Goal: Task Accomplishment & Management: Use online tool/utility

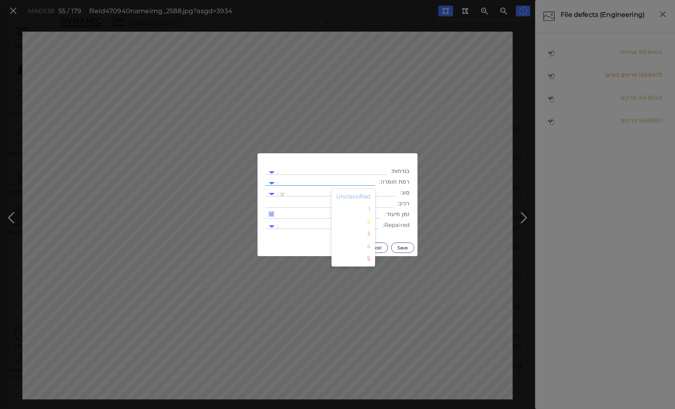
click at [338, 181] on div at bounding box center [326, 183] width 89 height 8
click at [372, 223] on div "2" at bounding box center [354, 221] width 44 height 12
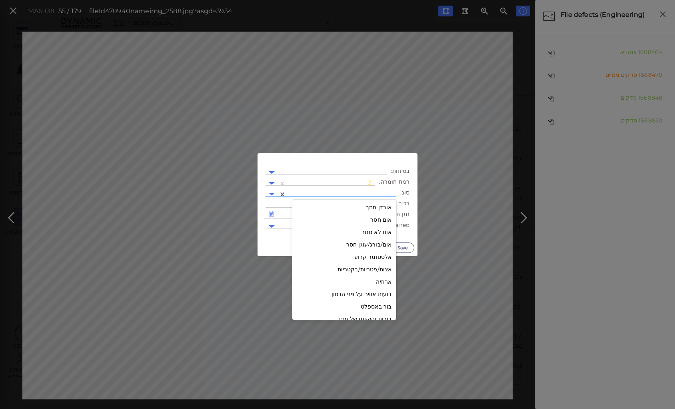
click at [365, 192] on div at bounding box center [341, 194] width 102 height 8
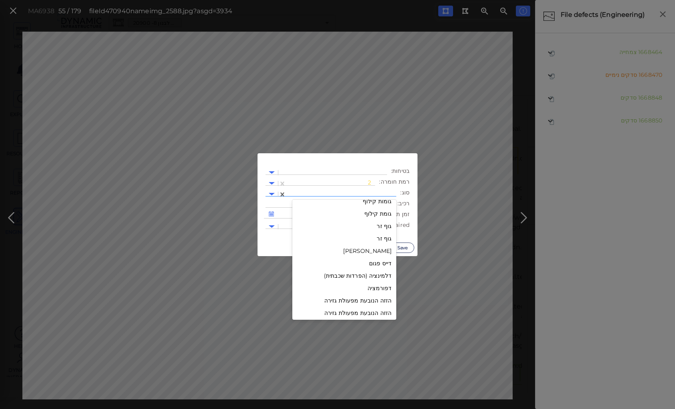
click at [382, 228] on div "גוף זר" at bounding box center [344, 226] width 104 height 12
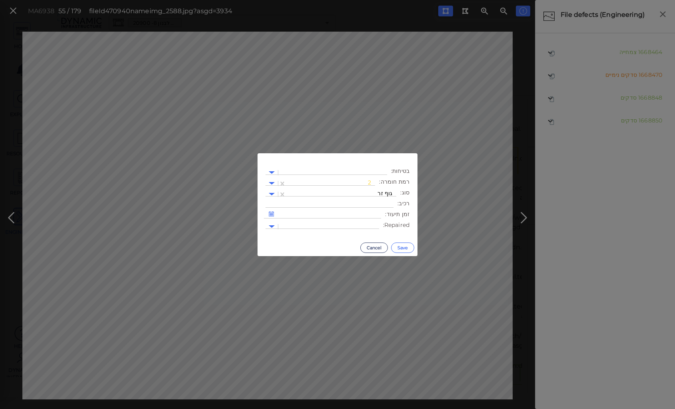
click at [398, 247] on button "Save" at bounding box center [402, 247] width 23 height 10
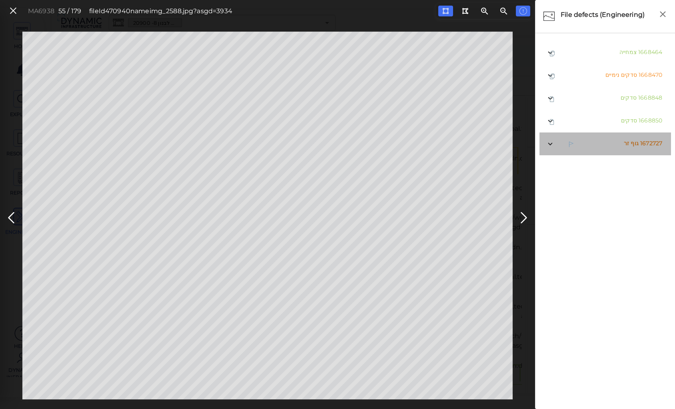
click at [629, 144] on span "גוף זר" at bounding box center [631, 143] width 15 height 7
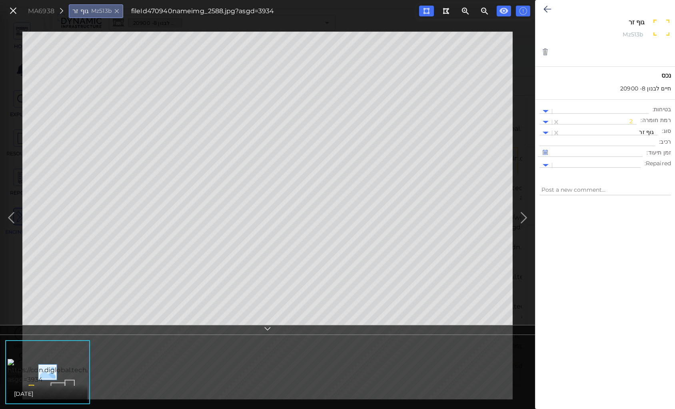
drag, startPoint x: 630, startPoint y: 21, endPoint x: 646, endPoint y: 20, distance: 16.5
click at [646, 20] on div "גוף זר x" at bounding box center [605, 23] width 91 height 11
click at [545, 7] on icon at bounding box center [548, 9] width 8 height 10
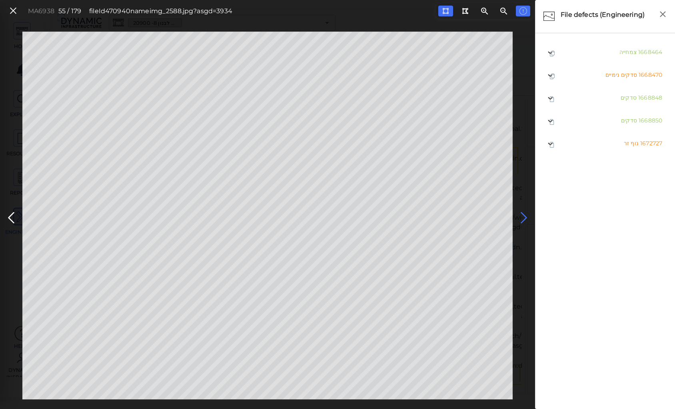
click at [523, 212] on icon at bounding box center [524, 218] width 13 height 16
click at [447, 11] on icon at bounding box center [445, 11] width 6 height 6
click at [21, 105] on div "MAa8b9 56 / 179 fileId 470942 name img_2590.jpg?asgd=3934" at bounding box center [267, 216] width 535 height 368
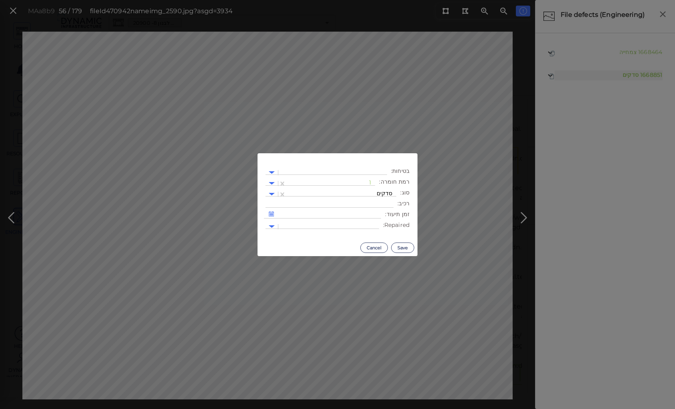
click at [221, 0] on body "This app is not optimized for mobile screens. Please access using a desktop or …" at bounding box center [337, 0] width 675 height 0
click at [345, 183] on div at bounding box center [330, 183] width 81 height 8
click at [368, 221] on div "2" at bounding box center [354, 221] width 44 height 12
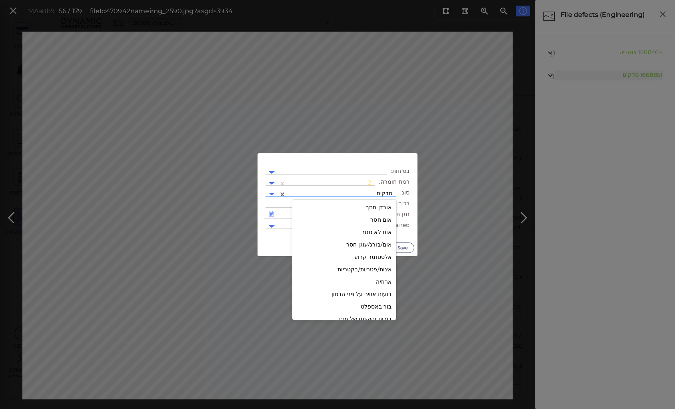
scroll to position [791, 0]
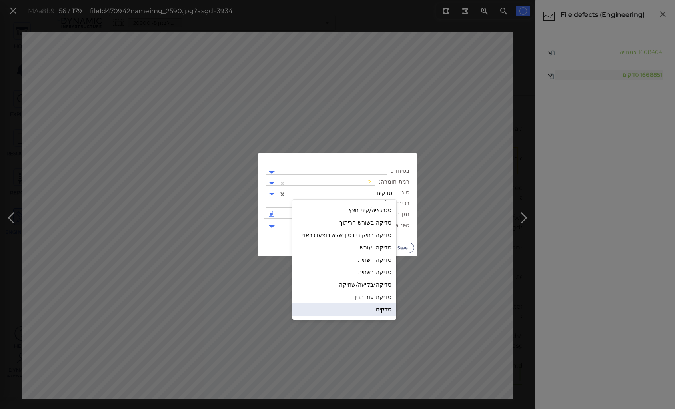
click at [362, 190] on div at bounding box center [341, 194] width 102 height 8
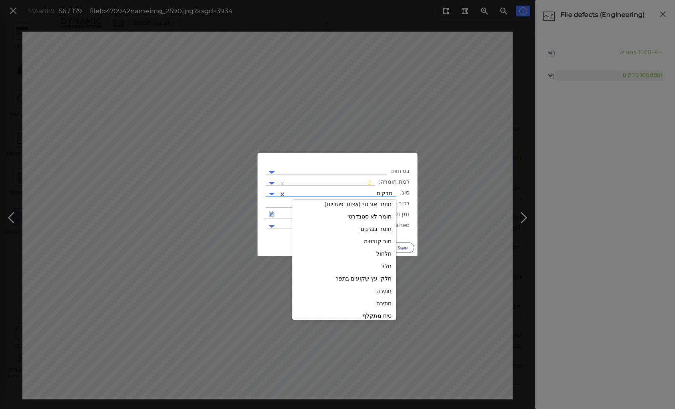
scroll to position [407, 0]
click at [378, 309] on div "יציקת בטון לקויה" at bounding box center [344, 309] width 104 height 12
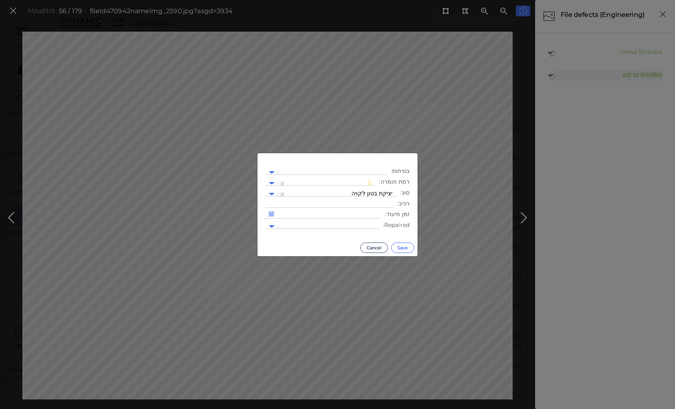
click at [400, 246] on button "Save" at bounding box center [402, 247] width 23 height 10
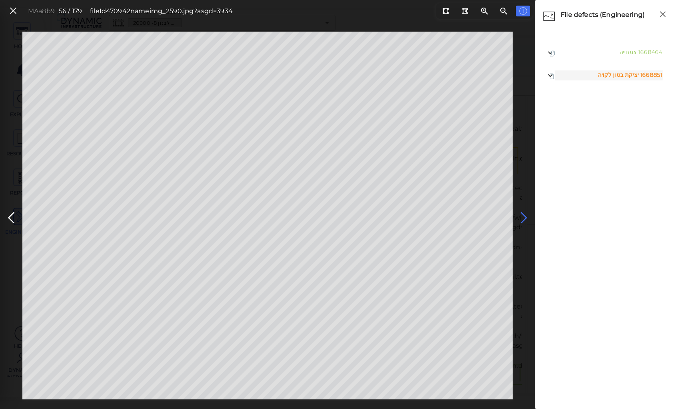
click at [522, 217] on icon at bounding box center [524, 218] width 13 height 16
click at [522, 216] on icon at bounding box center [524, 218] width 13 height 16
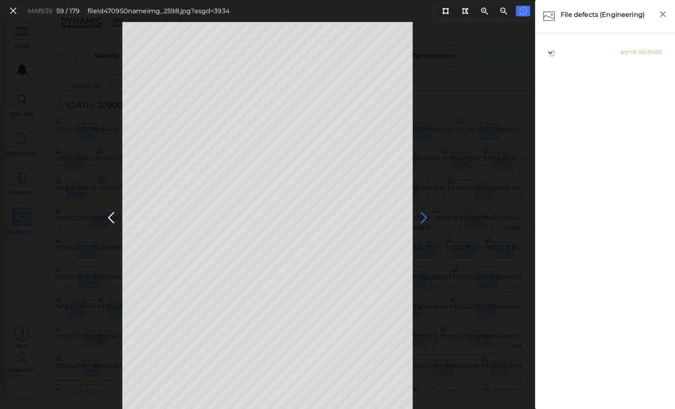
click at [422, 215] on icon at bounding box center [424, 218] width 13 height 16
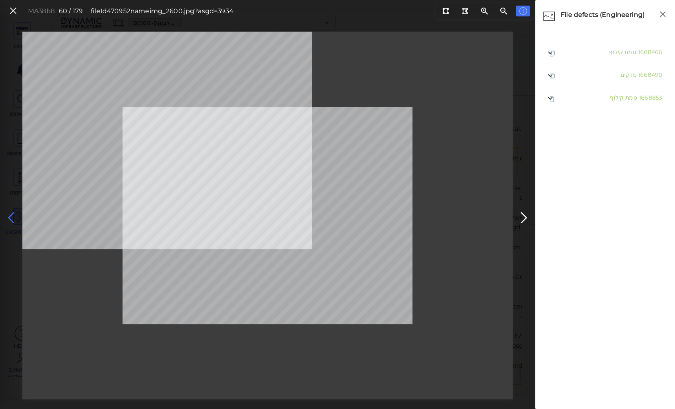
click at [10, 214] on icon at bounding box center [11, 218] width 13 height 16
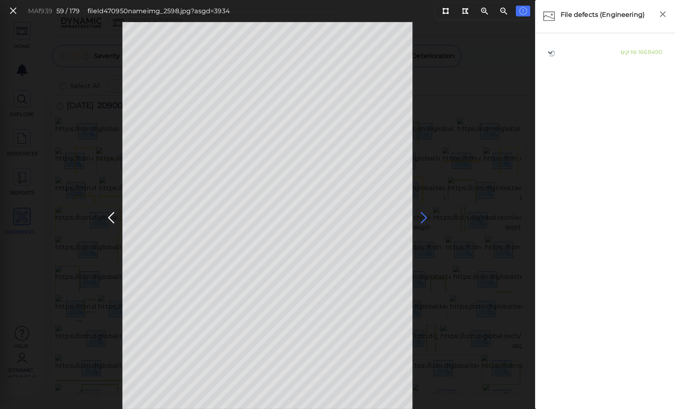
click at [424, 216] on icon at bounding box center [424, 218] width 13 height 16
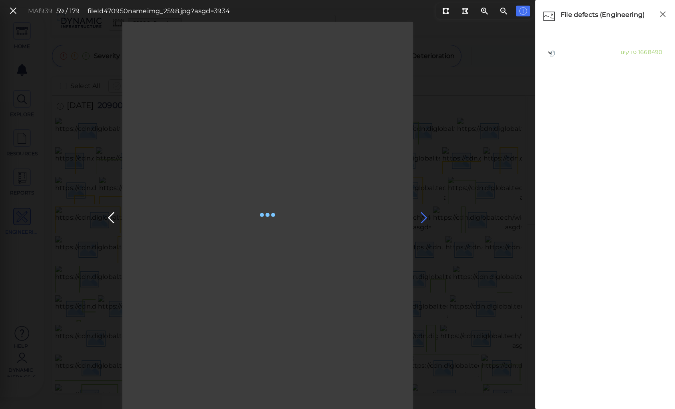
click at [424, 216] on icon at bounding box center [424, 218] width 13 height 16
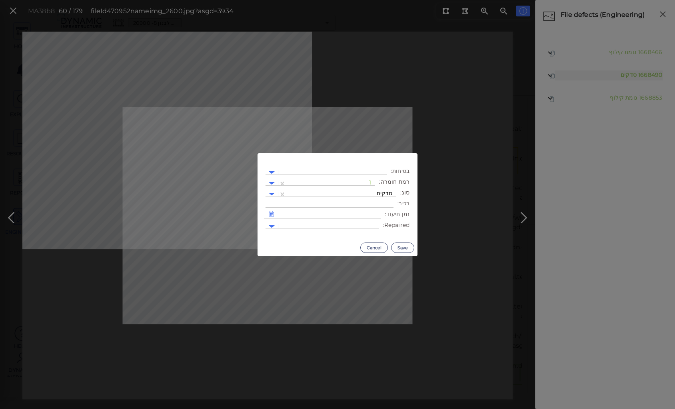
click at [190, 0] on body "This app is not optimized for mobile screens. Please access using a desktop or …" at bounding box center [337, 0] width 675 height 0
click at [360, 180] on div at bounding box center [330, 183] width 81 height 8
click at [370, 224] on div "2" at bounding box center [354, 221] width 44 height 12
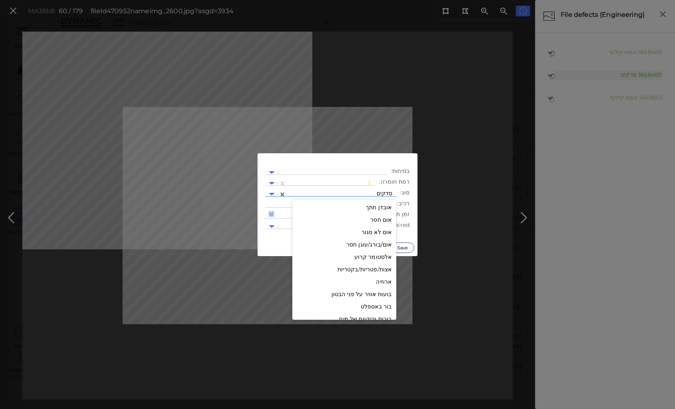
scroll to position [791, 0]
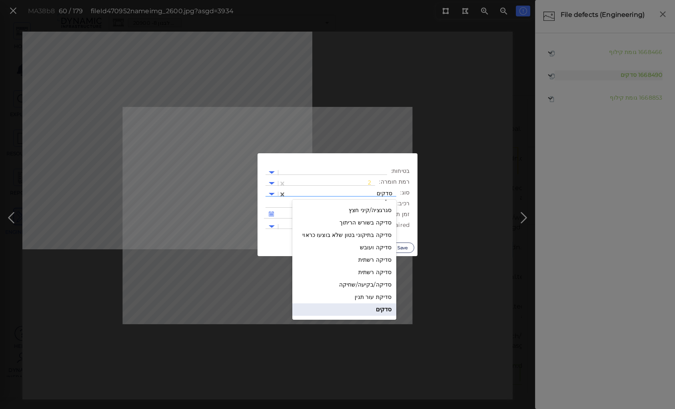
click at [358, 193] on div at bounding box center [341, 194] width 102 height 8
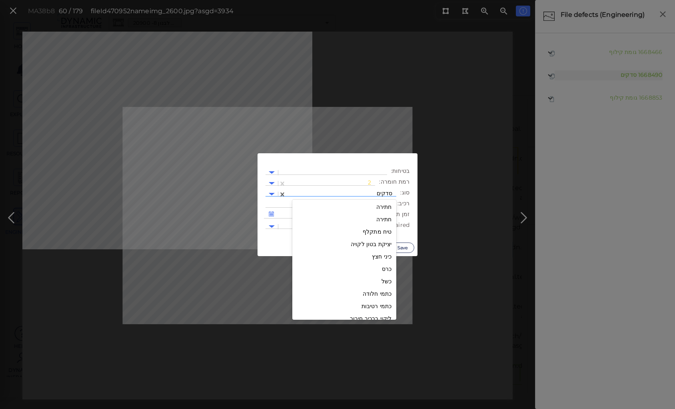
scroll to position [456, 0]
click at [380, 260] on div "יציקת בטון לקויה" at bounding box center [344, 260] width 104 height 12
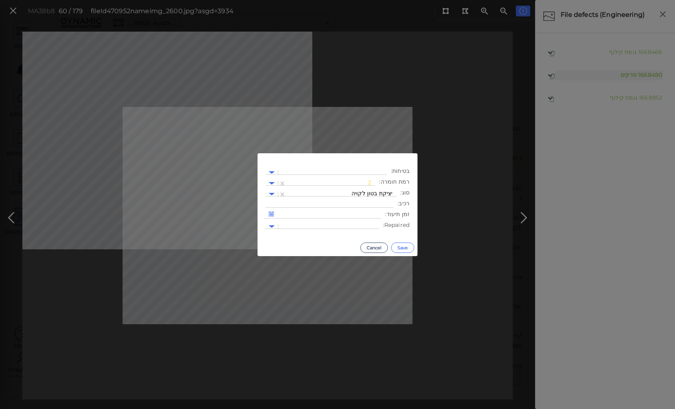
click at [402, 245] on button "Save" at bounding box center [402, 247] width 23 height 10
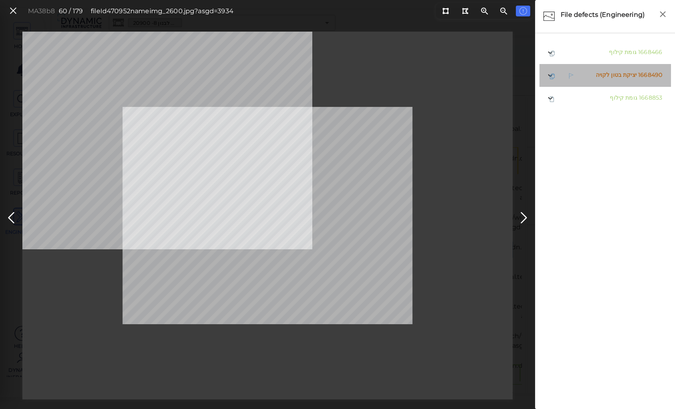
click at [615, 74] on span "יציקת בטון לקויה" at bounding box center [616, 74] width 41 height 7
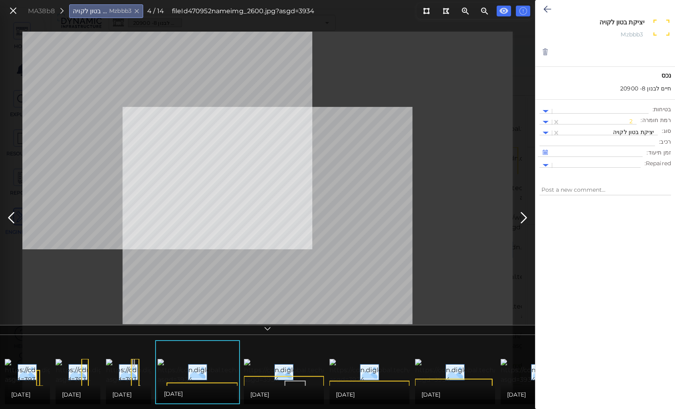
drag, startPoint x: 602, startPoint y: 21, endPoint x: 645, endPoint y: 19, distance: 43.6
click at [645, 19] on textarea "יציקת בטון לקויה" at bounding box center [604, 22] width 82 height 8
click at [445, 144] on div at bounding box center [267, 216] width 490 height 368
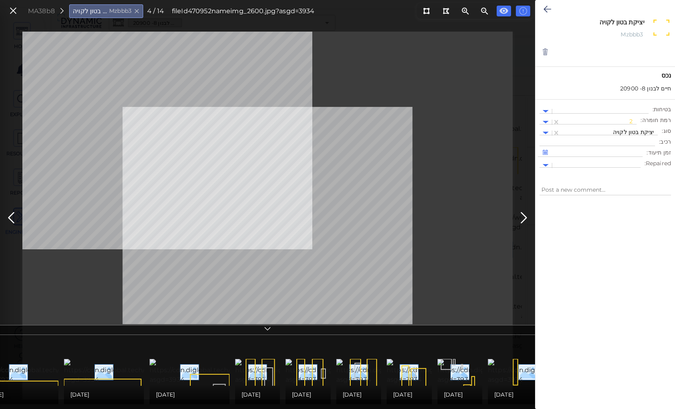
scroll to position [0, 389]
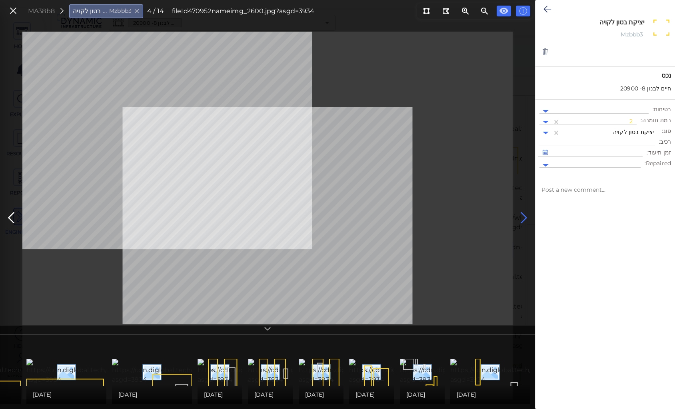
click at [526, 213] on icon at bounding box center [524, 218] width 13 height 16
type textarea "x"
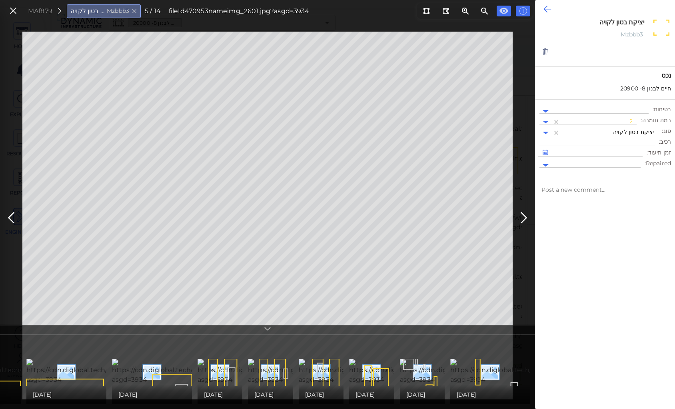
click at [548, 6] on icon at bounding box center [548, 9] width 8 height 10
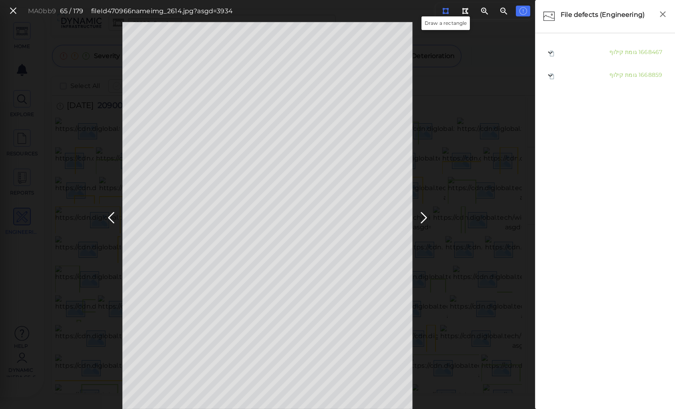
drag, startPoint x: 443, startPoint y: 10, endPoint x: 418, endPoint y: 34, distance: 34.2
click at [442, 11] on icon at bounding box center [445, 11] width 6 height 6
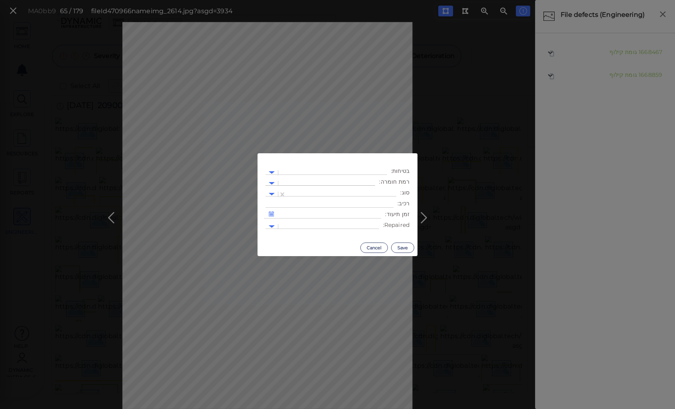
click at [362, 181] on div at bounding box center [326, 183] width 89 height 8
click at [370, 222] on div "2" at bounding box center [354, 221] width 44 height 12
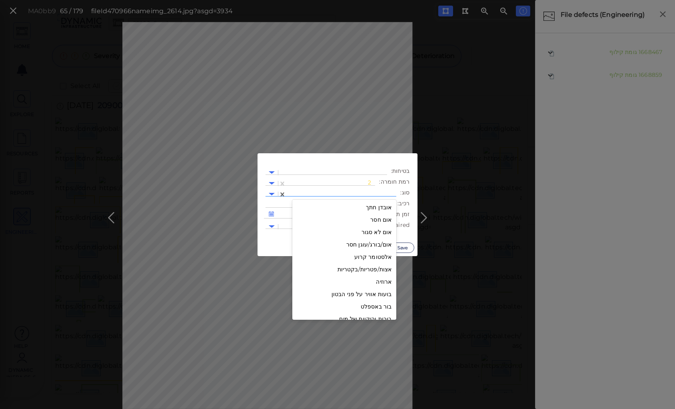
click at [358, 191] on div at bounding box center [341, 194] width 102 height 8
click at [386, 257] on div "גוף זר" at bounding box center [344, 258] width 104 height 12
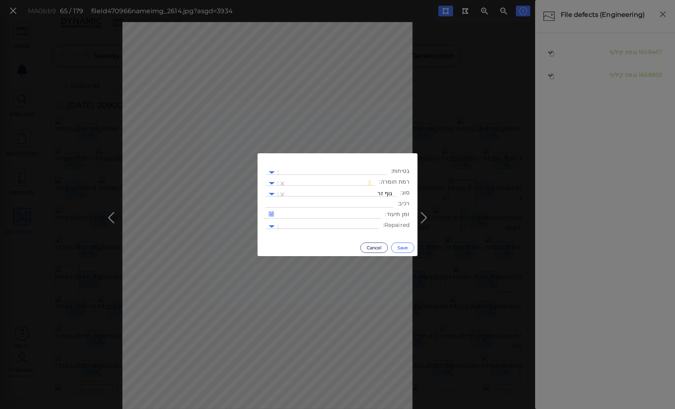
click at [400, 245] on button "Save" at bounding box center [402, 247] width 23 height 10
click at [341, 180] on div at bounding box center [326, 183] width 89 height 8
click at [370, 222] on div "2" at bounding box center [354, 221] width 44 height 12
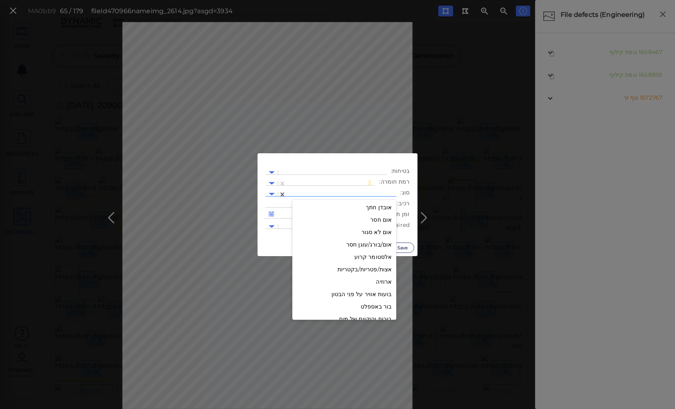
click at [359, 192] on div at bounding box center [341, 194] width 102 height 8
click at [376, 248] on div "כיני חצץ" at bounding box center [344, 248] width 104 height 12
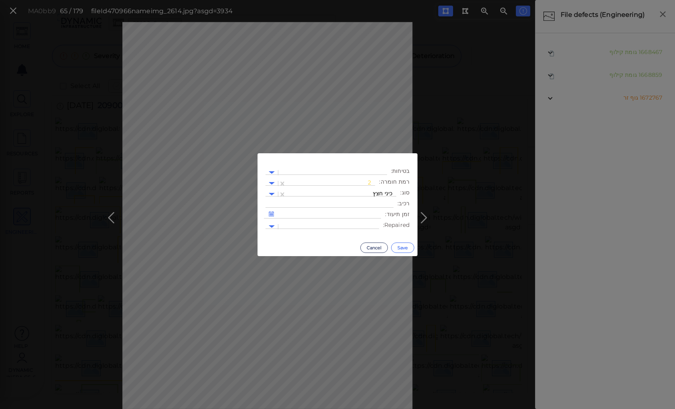
click at [408, 247] on button "Save" at bounding box center [402, 247] width 23 height 10
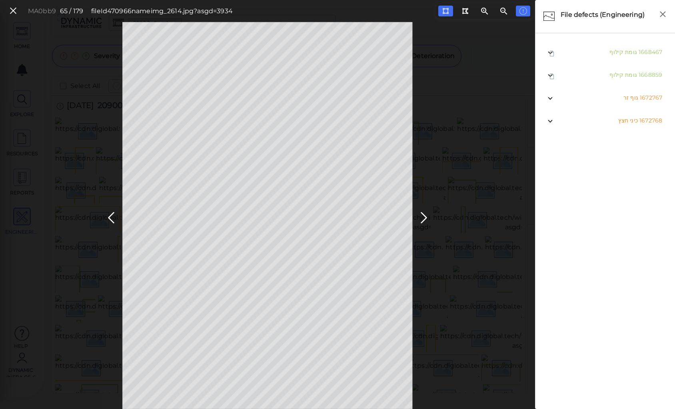
click at [445, 119] on div "MA0bb9 65 / 179 fileId 470966 name img_2614.jpg?asgd=3934" at bounding box center [267, 215] width 535 height 387
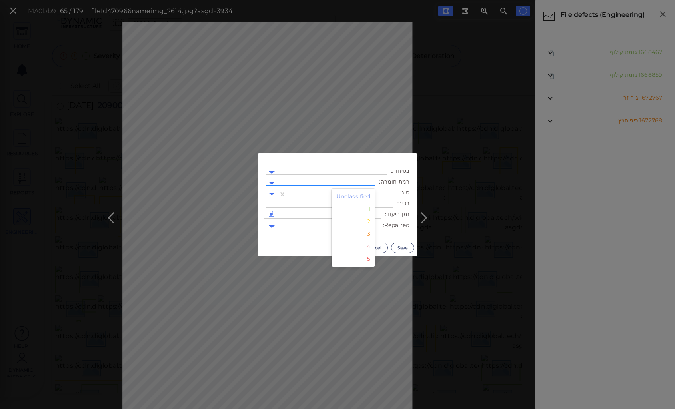
click at [340, 179] on div at bounding box center [326, 184] width 97 height 12
click at [372, 224] on div "2" at bounding box center [354, 221] width 44 height 12
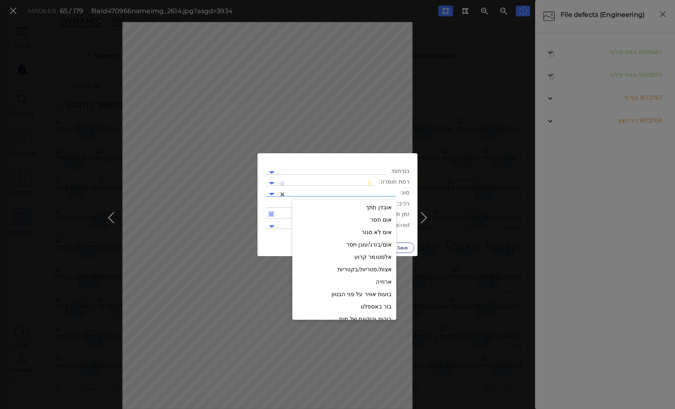
click at [364, 194] on div at bounding box center [341, 194] width 102 height 8
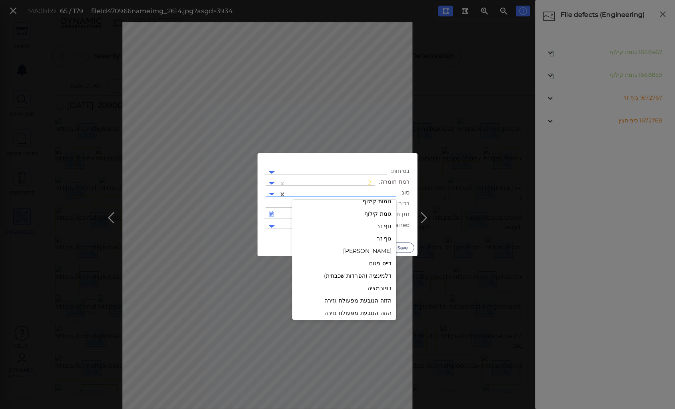
click at [375, 213] on div "גומת קילוף" at bounding box center [344, 214] width 104 height 12
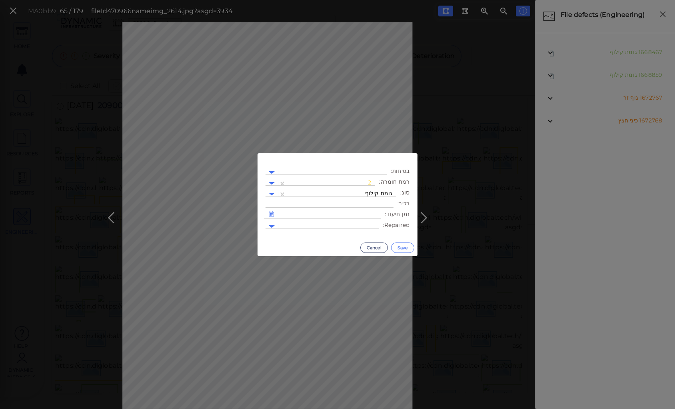
click at [401, 246] on button "Save" at bounding box center [402, 247] width 23 height 10
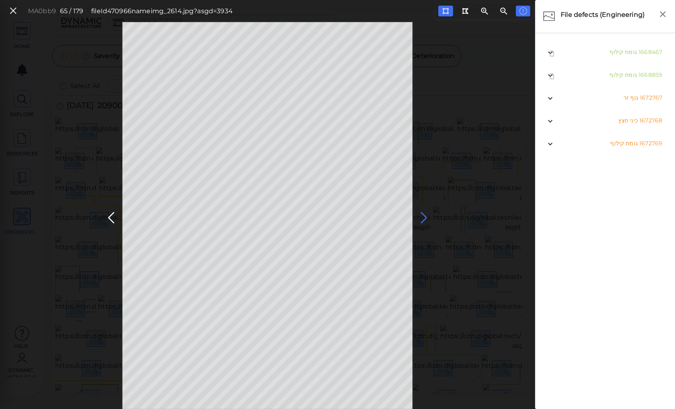
click at [422, 214] on icon at bounding box center [424, 218] width 13 height 16
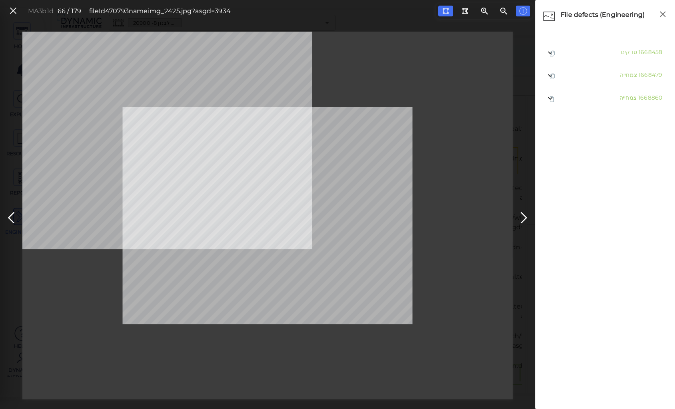
click at [534, 212] on div "MA3b1d 66 / 179 fileId 470793 name img_2425.jpg?asgd=3934" at bounding box center [267, 216] width 535 height 368
click at [524, 214] on icon at bounding box center [524, 218] width 13 height 16
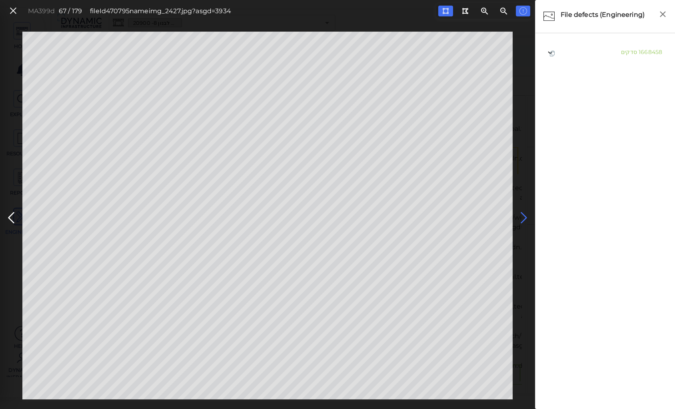
click at [523, 214] on icon at bounding box center [524, 218] width 13 height 16
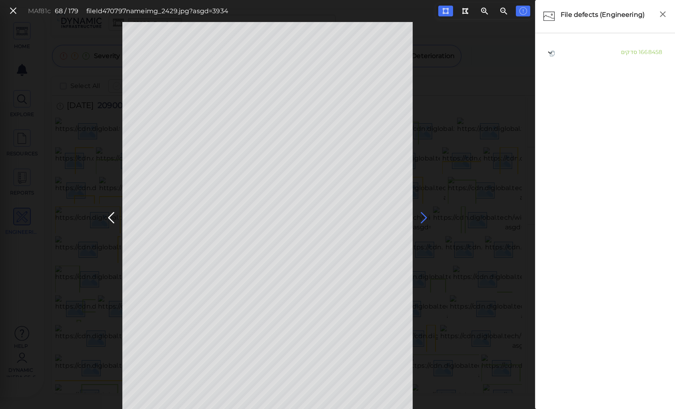
click at [420, 214] on icon at bounding box center [424, 218] width 13 height 16
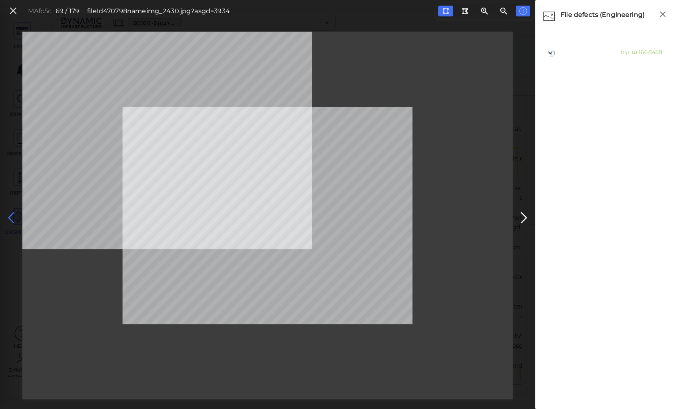
click at [10, 214] on icon at bounding box center [11, 218] width 13 height 16
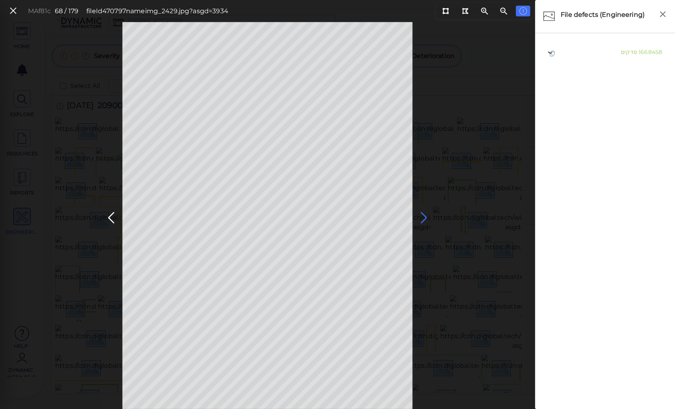
click at [424, 213] on icon at bounding box center [424, 218] width 13 height 16
click at [445, 10] on icon at bounding box center [445, 11] width 6 height 6
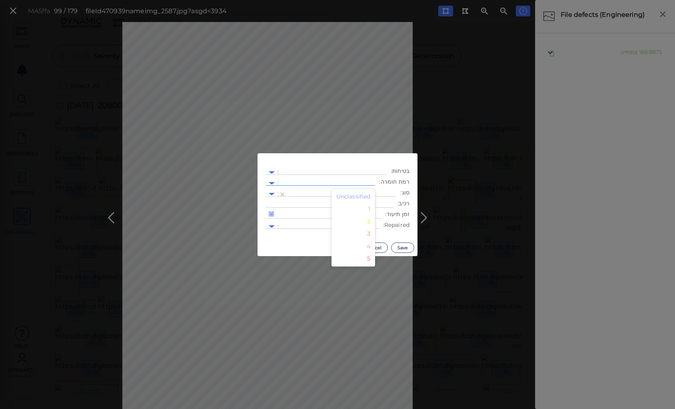
click at [338, 182] on div at bounding box center [326, 183] width 89 height 8
click at [370, 223] on div "2" at bounding box center [354, 221] width 44 height 12
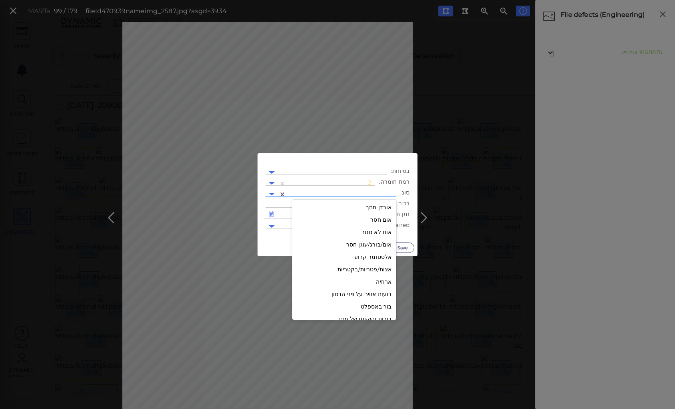
click at [360, 192] on div at bounding box center [341, 194] width 102 height 8
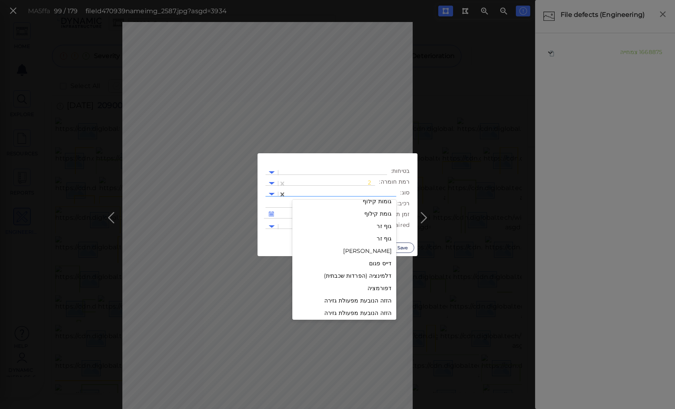
click at [384, 227] on div "גוף זר" at bounding box center [344, 226] width 104 height 12
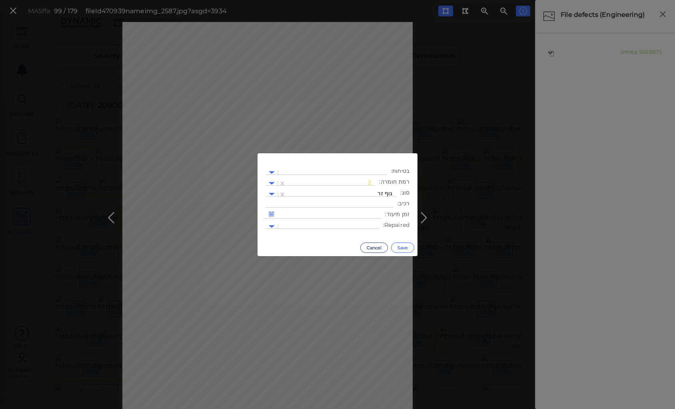
click at [400, 247] on button "Save" at bounding box center [402, 247] width 23 height 10
click at [328, 180] on div at bounding box center [326, 183] width 89 height 8
drag, startPoint x: 370, startPoint y: 221, endPoint x: 362, endPoint y: 202, distance: 20.7
click at [370, 220] on div "2" at bounding box center [354, 221] width 44 height 12
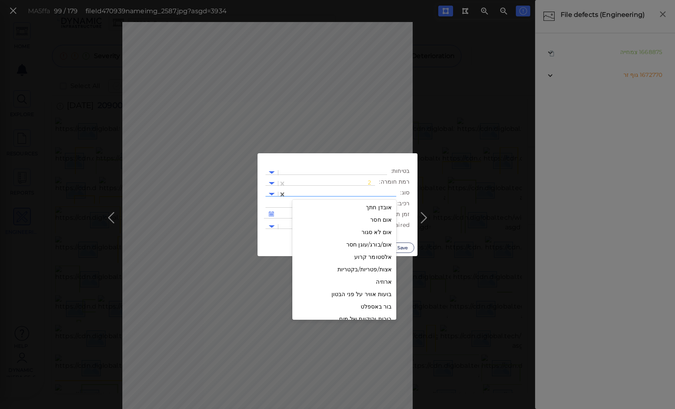
click at [358, 191] on div at bounding box center [341, 194] width 102 height 8
click at [375, 247] on div "כיני חצץ" at bounding box center [344, 248] width 104 height 12
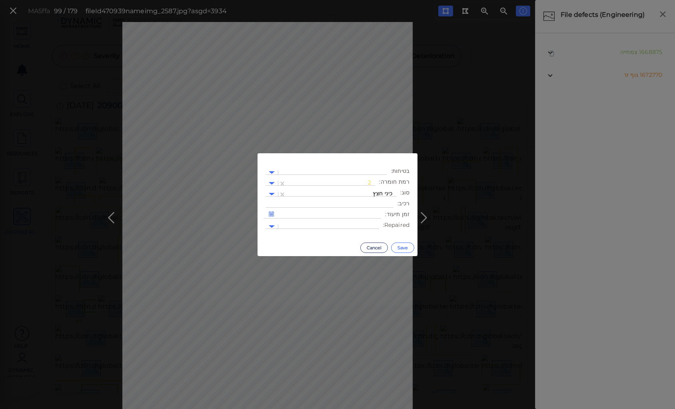
click at [402, 246] on button "Save" at bounding box center [402, 247] width 23 height 10
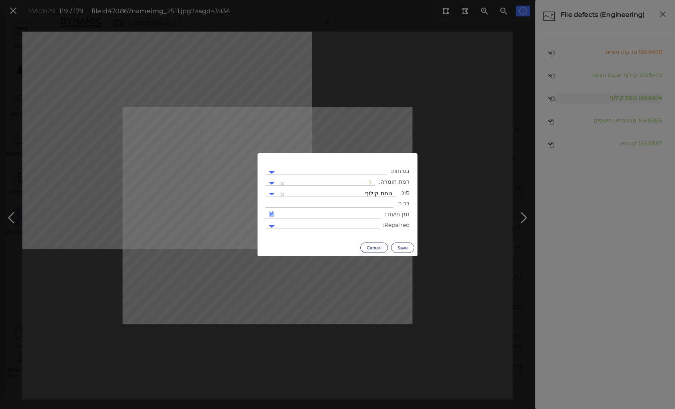
click at [246, 0] on body "This app is not optimized for mobile screens. Please access using a desktop or …" at bounding box center [337, 0] width 675 height 0
click at [344, 180] on div at bounding box center [330, 183] width 81 height 8
click at [371, 222] on div "2" at bounding box center [354, 221] width 44 height 12
click at [402, 246] on button "Save" at bounding box center [402, 247] width 23 height 10
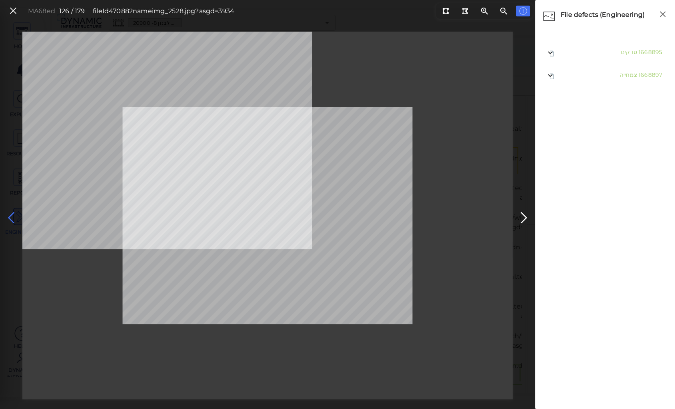
click at [12, 214] on icon at bounding box center [11, 218] width 13 height 16
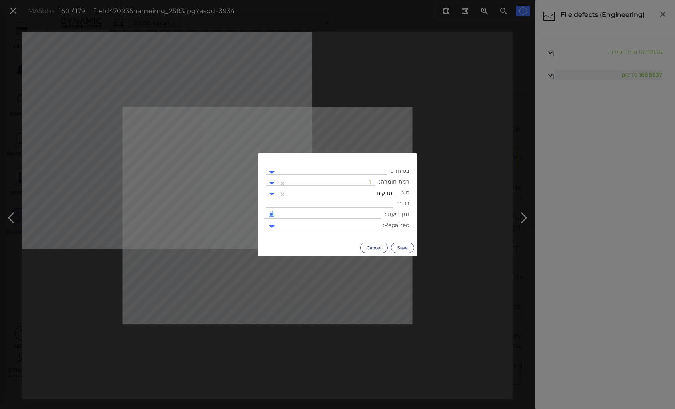
click at [271, 0] on body "This app is not optimized for mobile screens. Please access using a desktop or …" at bounding box center [337, 0] width 675 height 0
click at [371, 181] on input "text" at bounding box center [371, 183] width 2 height 8
drag, startPoint x: 370, startPoint y: 222, endPoint x: 367, endPoint y: 212, distance: 10.7
click at [370, 222] on div "2" at bounding box center [354, 221] width 44 height 12
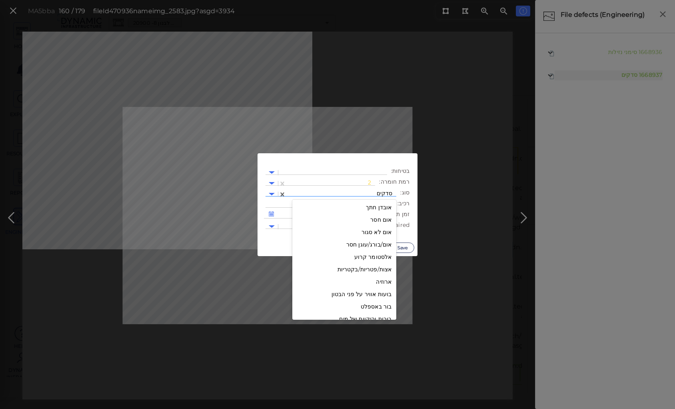
click at [362, 194] on div at bounding box center [341, 194] width 102 height 8
click at [374, 242] on div "גומות קילוף" at bounding box center [344, 242] width 104 height 12
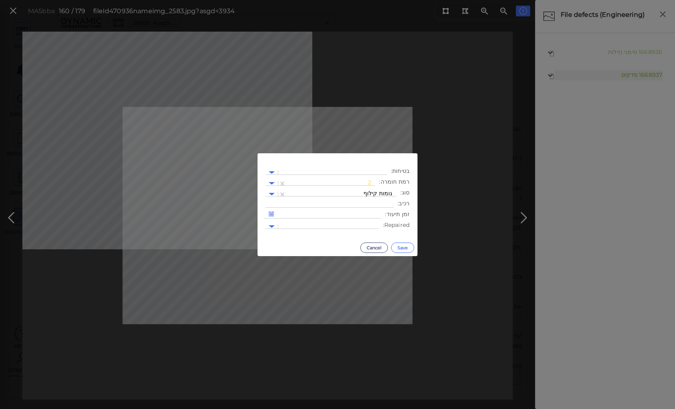
click at [402, 247] on button "Save" at bounding box center [402, 247] width 23 height 10
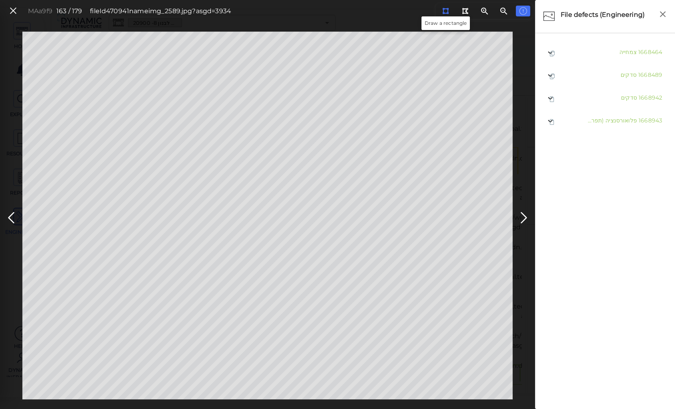
click at [445, 10] on icon at bounding box center [445, 11] width 6 height 6
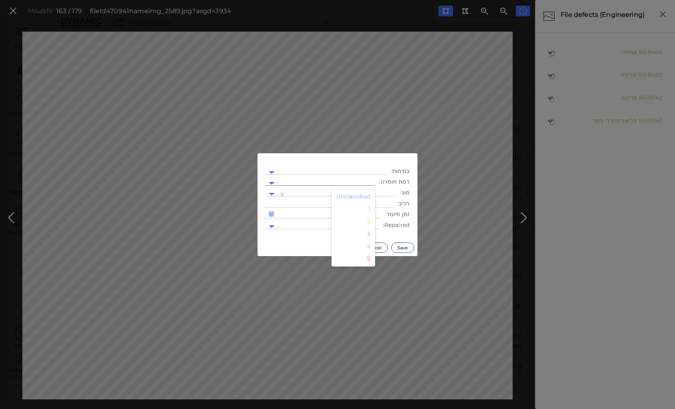
click at [344, 180] on div at bounding box center [326, 183] width 89 height 8
click at [369, 222] on div "2" at bounding box center [354, 221] width 44 height 12
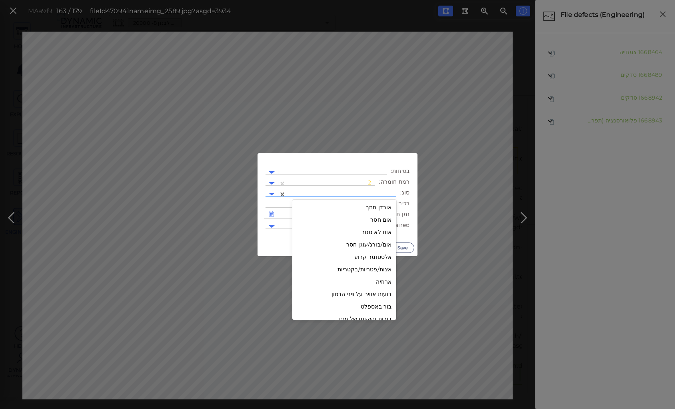
click at [354, 190] on div at bounding box center [341, 194] width 102 height 8
click at [368, 266] on div "יציקת בטון לקויה" at bounding box center [344, 268] width 104 height 12
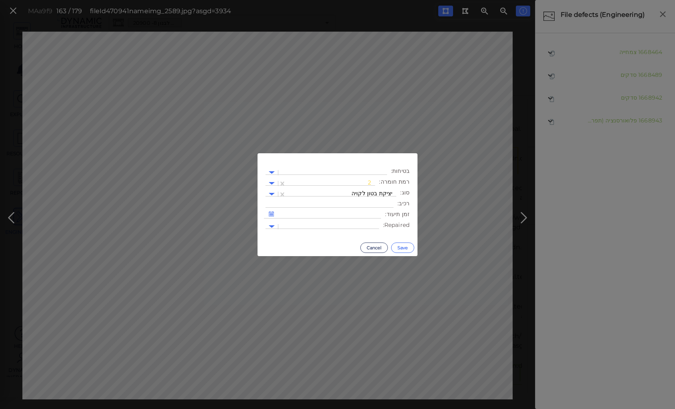
click at [403, 246] on button "Save" at bounding box center [402, 247] width 23 height 10
click at [353, 181] on div at bounding box center [326, 183] width 89 height 8
click at [369, 222] on div "2" at bounding box center [354, 221] width 44 height 12
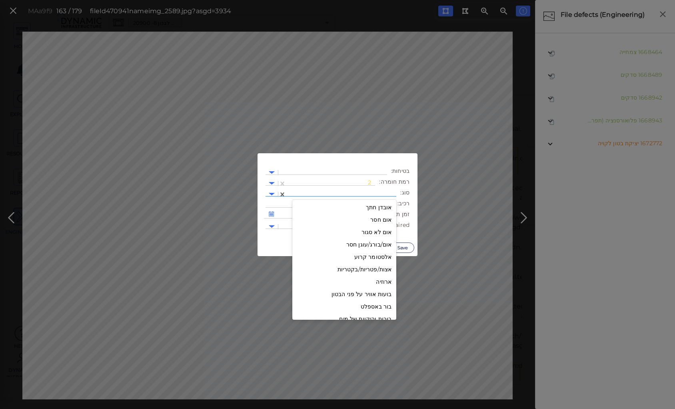
click at [358, 192] on div at bounding box center [341, 194] width 102 height 8
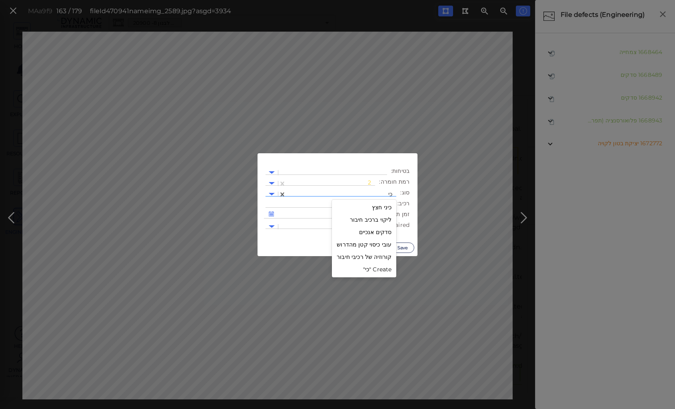
scroll to position [0, 0]
type input "כינ"
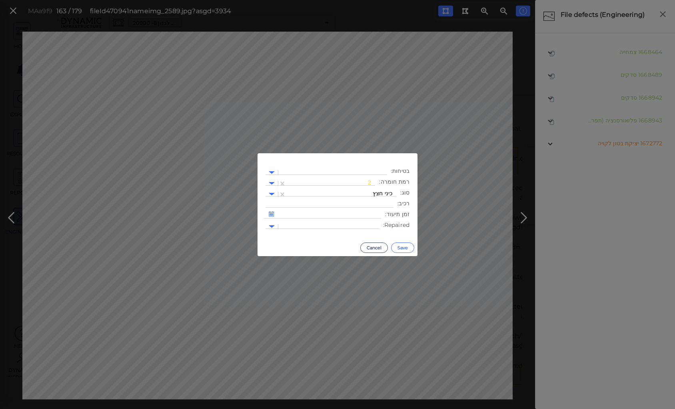
click at [399, 245] on button "Save" at bounding box center [402, 247] width 23 height 10
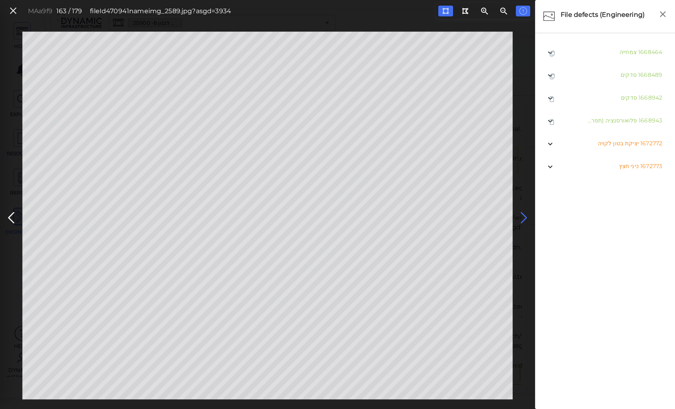
click at [522, 216] on icon at bounding box center [524, 218] width 13 height 16
click at [14, 216] on icon at bounding box center [11, 218] width 13 height 16
click at [521, 217] on icon at bounding box center [524, 218] width 13 height 16
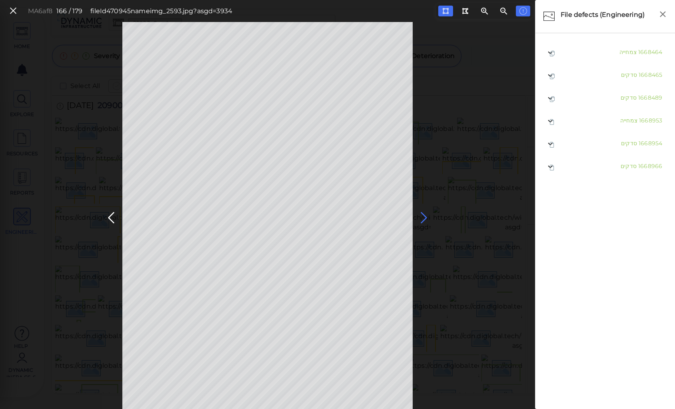
click at [422, 211] on icon at bounding box center [424, 218] width 13 height 16
click at [422, 216] on icon at bounding box center [424, 218] width 13 height 16
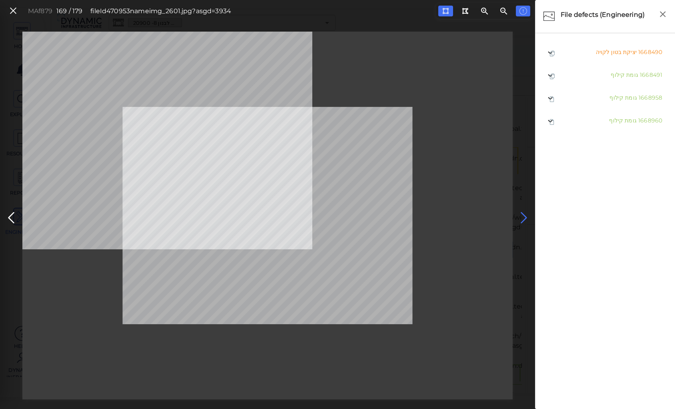
click at [422, 215] on div at bounding box center [267, 216] width 490 height 368
click at [523, 211] on icon at bounding box center [524, 218] width 13 height 16
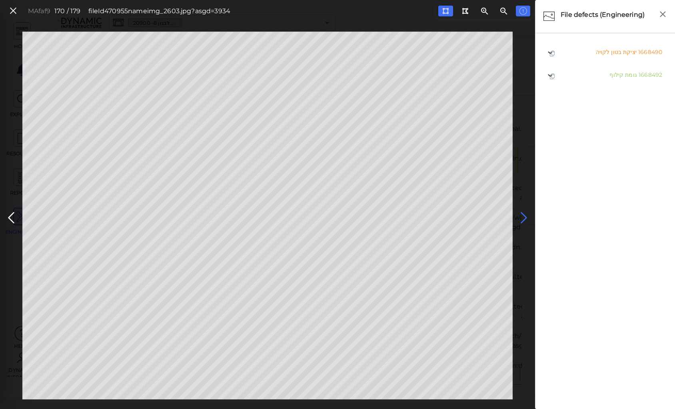
click at [522, 214] on icon at bounding box center [524, 218] width 13 height 16
click at [523, 216] on icon at bounding box center [524, 218] width 13 height 16
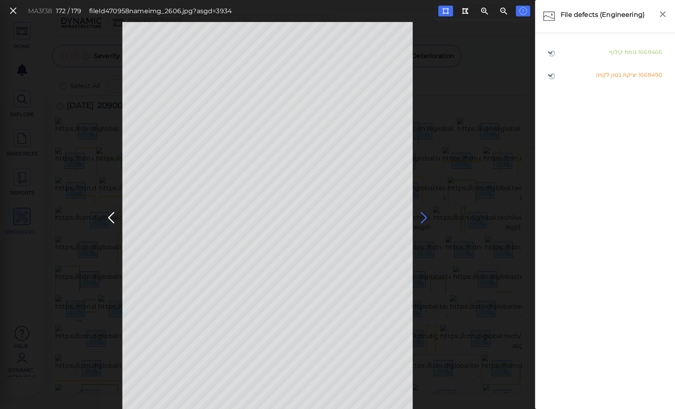
click at [425, 217] on icon at bounding box center [424, 218] width 13 height 16
click at [422, 214] on icon at bounding box center [424, 218] width 13 height 16
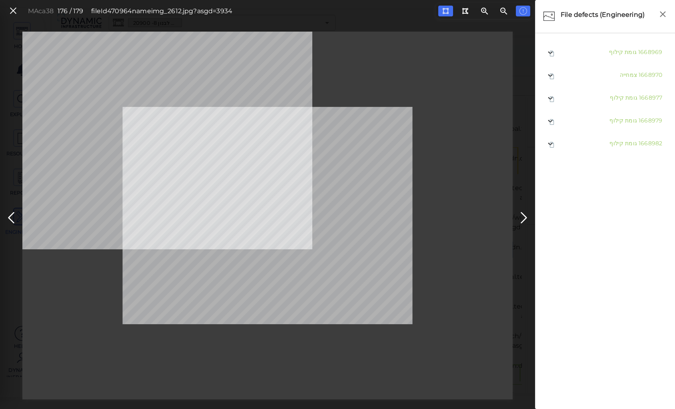
click at [516, 215] on button at bounding box center [524, 216] width 18 height 24
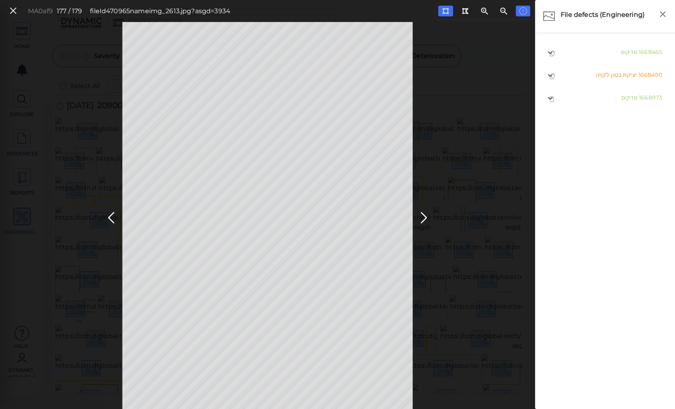
click at [516, 215] on div "MA0af9 177 / 179 fileId 470965 name img_2613.jpg?asgd=3934" at bounding box center [267, 215] width 535 height 387
click at [422, 214] on icon at bounding box center [424, 218] width 13 height 16
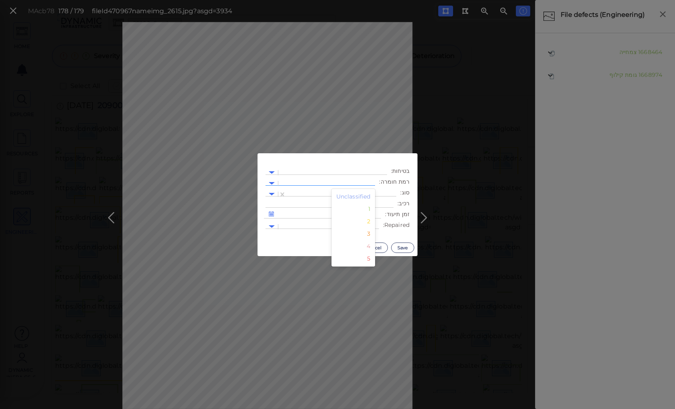
click at [359, 180] on div at bounding box center [326, 183] width 89 height 8
drag, startPoint x: 371, startPoint y: 222, endPoint x: 372, endPoint y: 201, distance: 20.8
click at [373, 218] on div "2" at bounding box center [354, 221] width 44 height 12
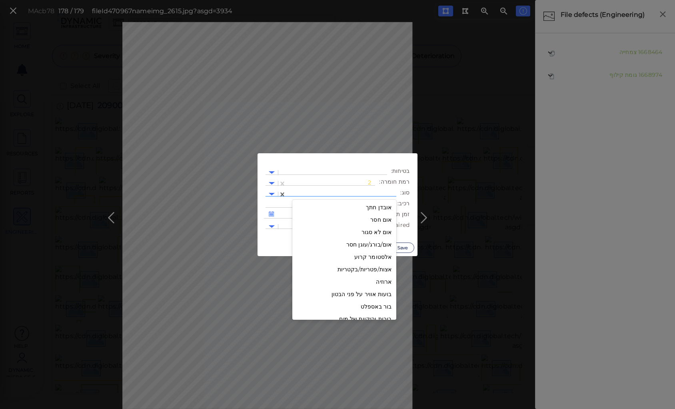
click at [370, 192] on div at bounding box center [341, 194] width 102 height 8
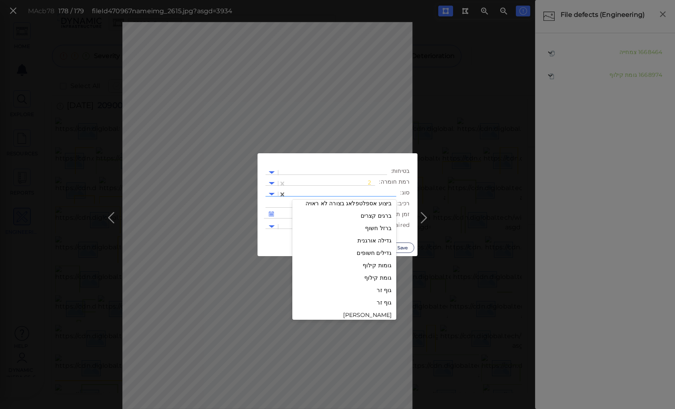
drag, startPoint x: 386, startPoint y: 289, endPoint x: 394, endPoint y: 276, distance: 15.8
click at [389, 287] on div "גוף זר" at bounding box center [344, 290] width 104 height 12
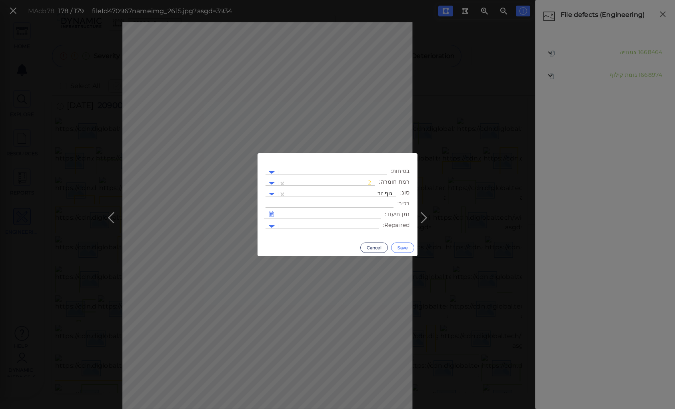
click at [403, 248] on button "Save" at bounding box center [402, 247] width 23 height 10
click at [341, 182] on div at bounding box center [326, 183] width 89 height 8
drag, startPoint x: 371, startPoint y: 221, endPoint x: 371, endPoint y: 213, distance: 8.0
click at [371, 219] on div "2" at bounding box center [354, 221] width 44 height 12
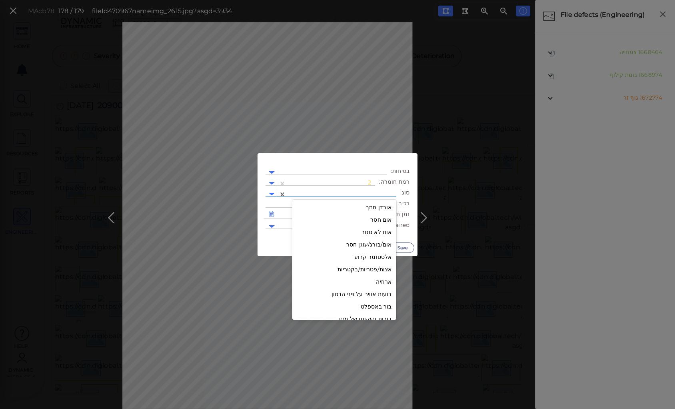
click at [370, 193] on div at bounding box center [341, 194] width 102 height 8
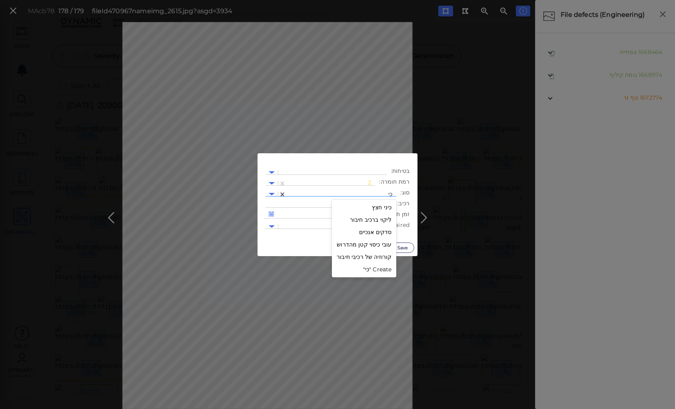
type input "כינ"
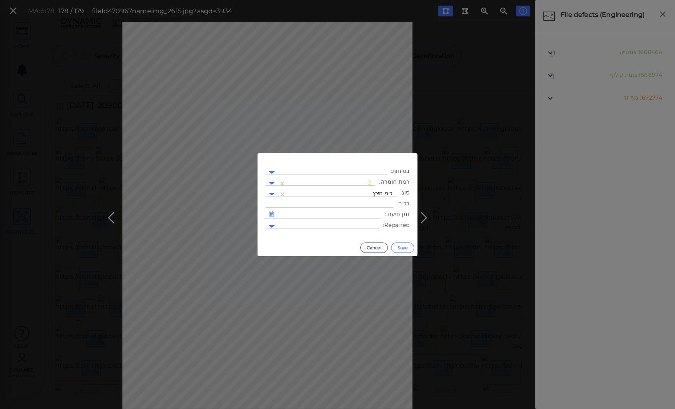
click at [400, 244] on button "Save" at bounding box center [402, 247] width 23 height 10
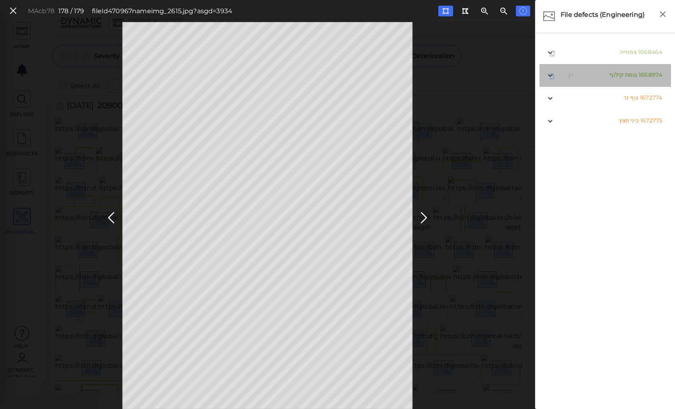
click at [628, 76] on span "גומת קילוף" at bounding box center [624, 74] width 28 height 7
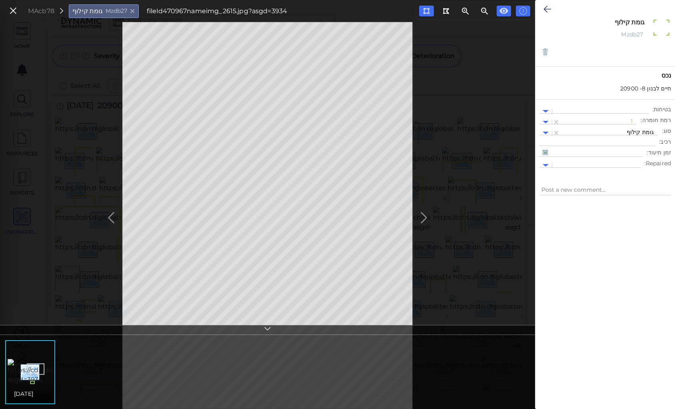
click at [544, 51] on icon at bounding box center [545, 52] width 7 height 8
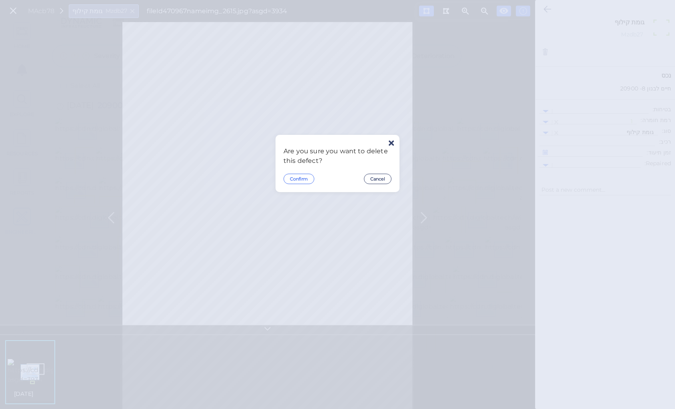
click at [301, 177] on button "Confirm" at bounding box center [299, 179] width 31 height 10
type textarea "x"
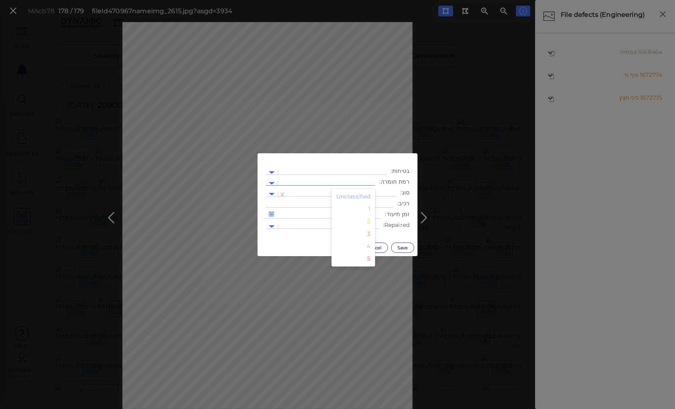
click at [355, 182] on div at bounding box center [326, 183] width 89 height 8
click at [371, 222] on div "2" at bounding box center [354, 221] width 44 height 12
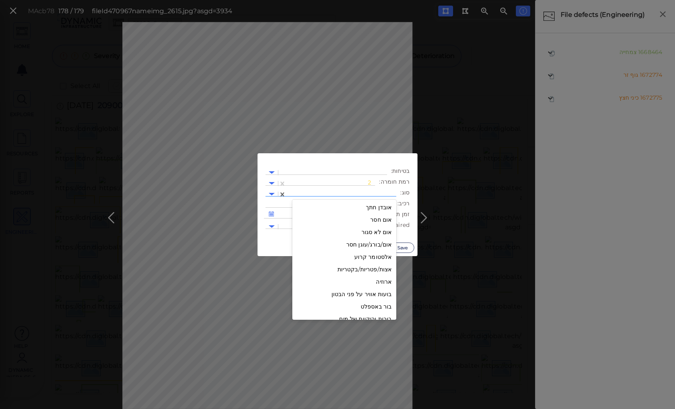
click at [372, 191] on div at bounding box center [341, 194] width 102 height 8
click at [374, 269] on div "יציקת בטון לקויה" at bounding box center [344, 268] width 104 height 12
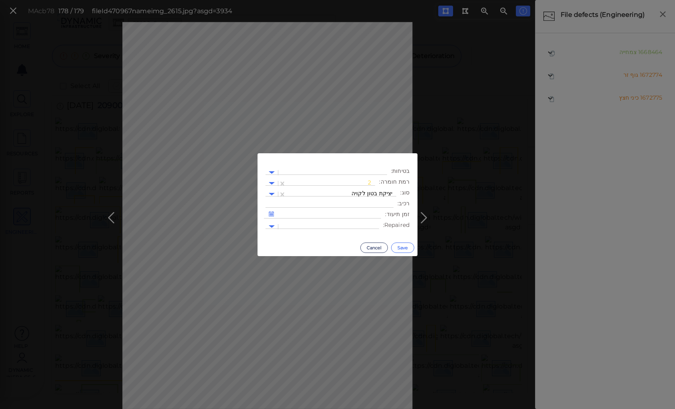
click at [399, 244] on button "Save" at bounding box center [402, 247] width 23 height 10
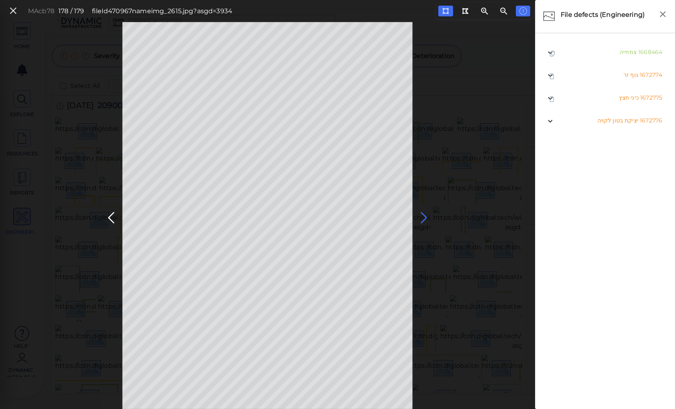
click at [423, 215] on icon at bounding box center [424, 218] width 13 height 16
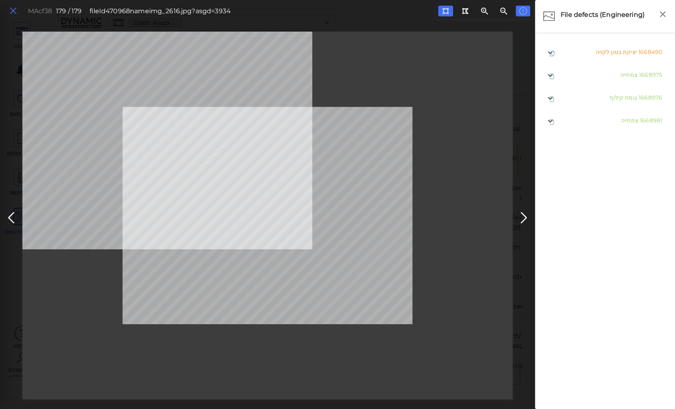
click at [11, 12] on icon at bounding box center [13, 11] width 9 height 11
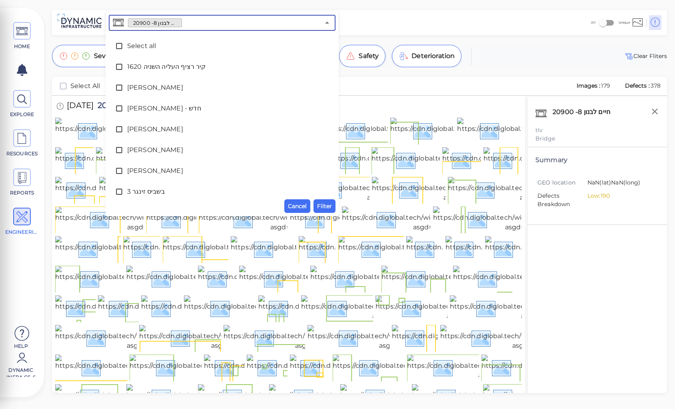
click at [186, 21] on input "text" at bounding box center [251, 22] width 138 height 11
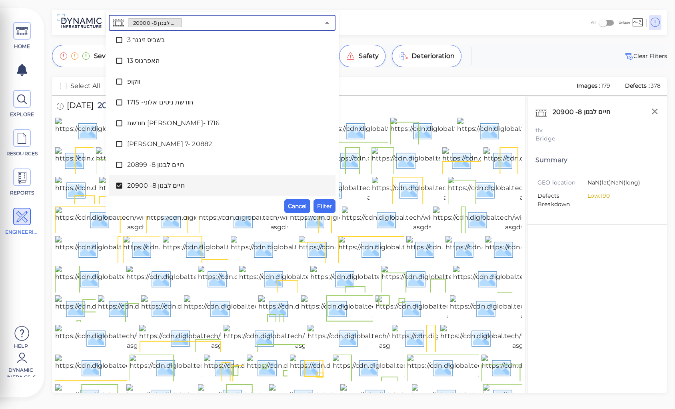
click at [120, 187] on icon at bounding box center [119, 186] width 6 height 6
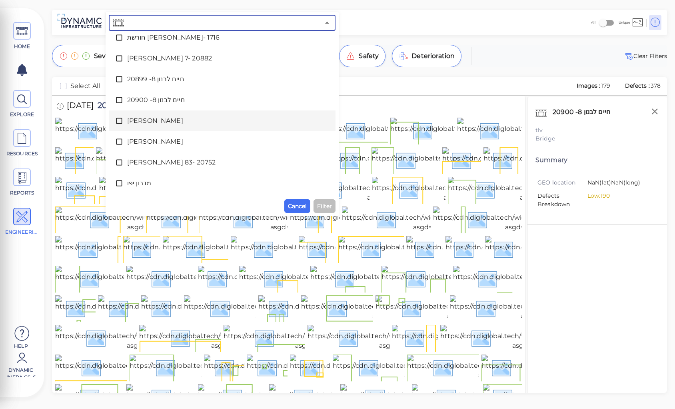
scroll to position [248, 0]
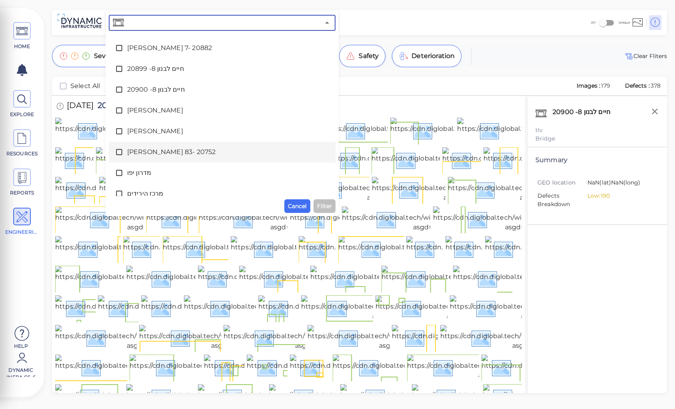
click at [162, 151] on span "[PERSON_NAME] 83- 20752" at bounding box center [222, 152] width 190 height 10
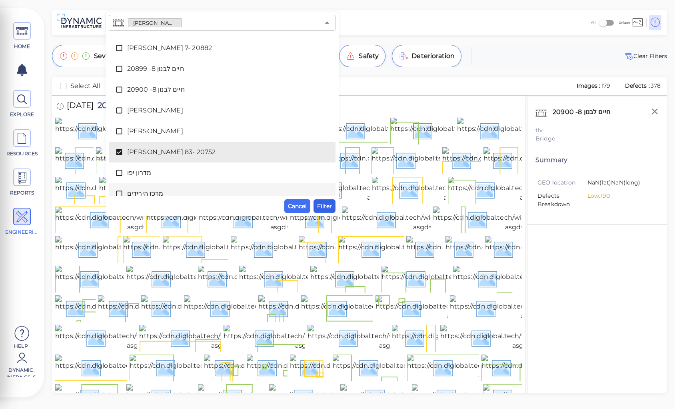
click at [325, 204] on span "Filter" at bounding box center [324, 206] width 15 height 10
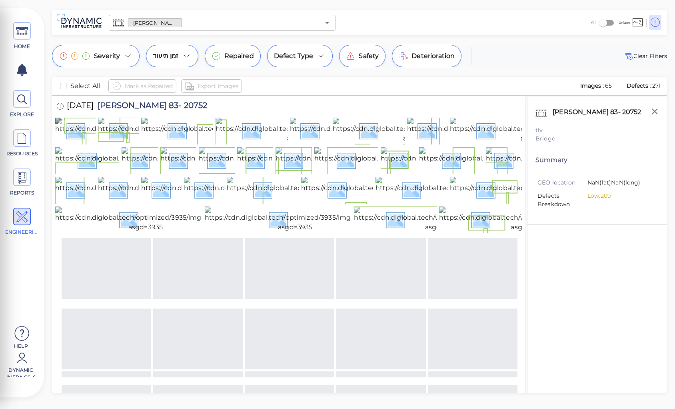
click at [81, 143] on img at bounding box center [143, 131] width 176 height 26
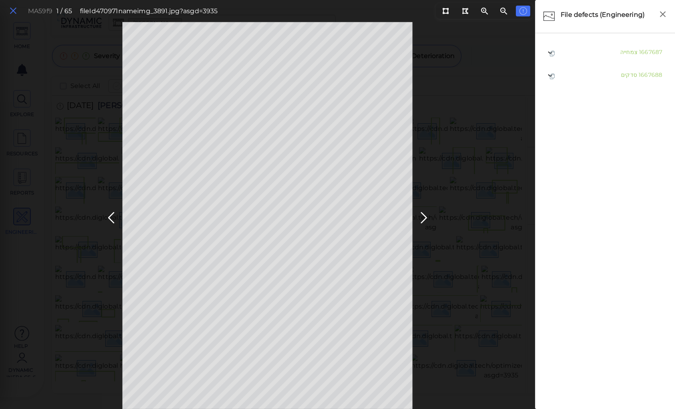
click at [11, 10] on icon at bounding box center [13, 11] width 9 height 11
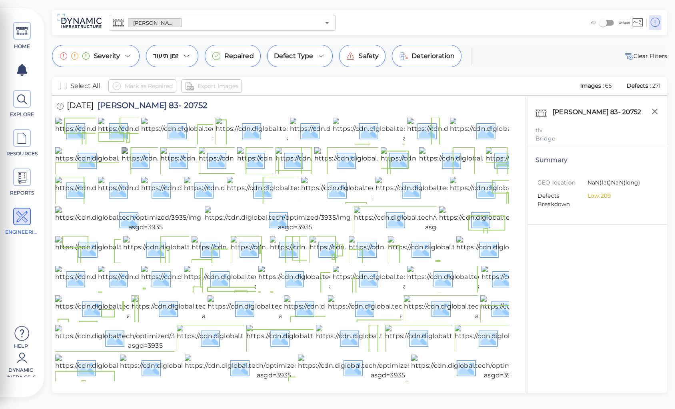
scroll to position [496, 0]
click at [243, 354] on img at bounding box center [274, 367] width 179 height 26
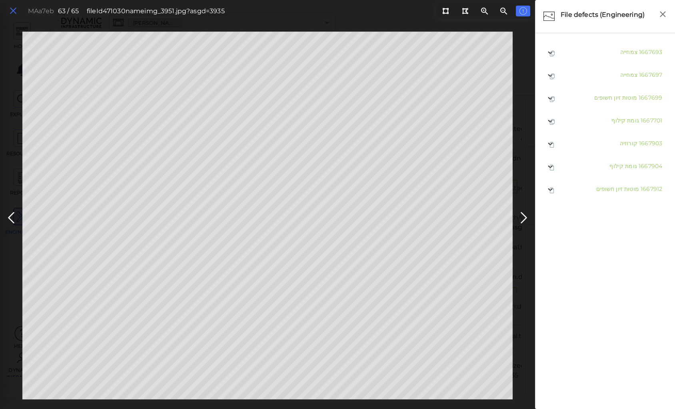
click at [10, 10] on icon at bounding box center [13, 11] width 9 height 11
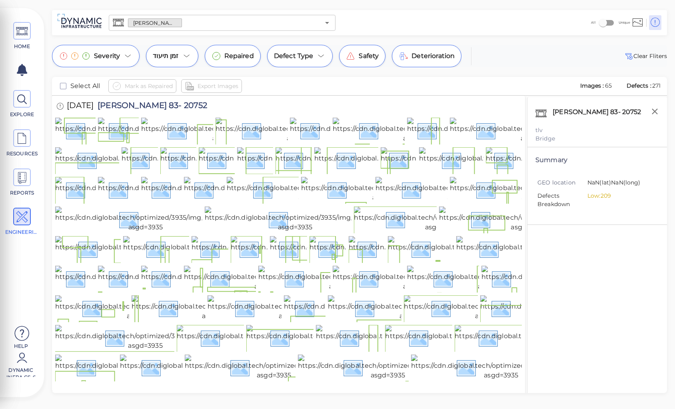
click at [151, 104] on span "[PERSON_NAME] 83- 20752" at bounding box center [151, 106] width 114 height 11
copy span "[PERSON_NAME] 83- 20752"
click at [99, 295] on img at bounding box center [144, 308] width 178 height 26
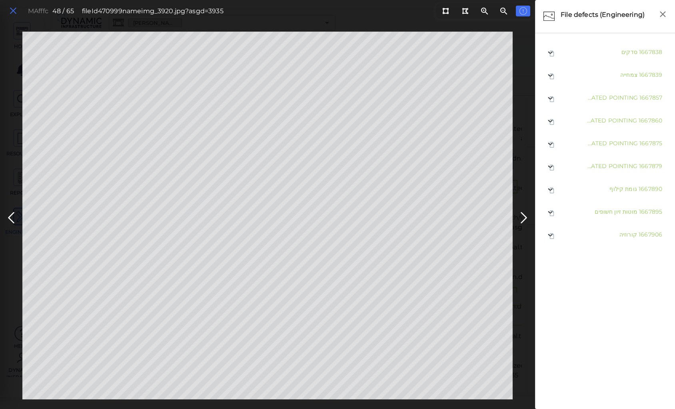
click at [13, 10] on icon at bounding box center [13, 11] width 9 height 11
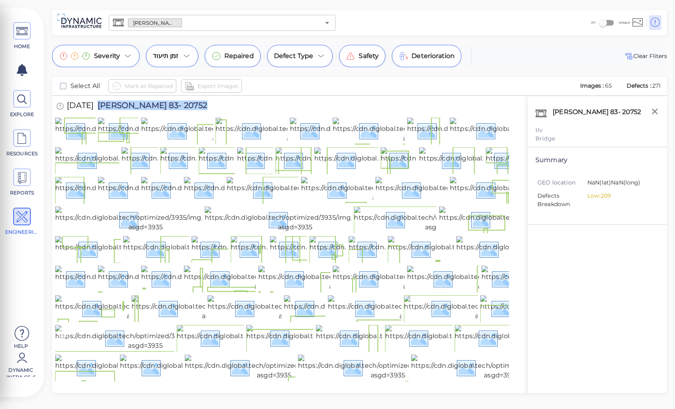
scroll to position [496, 0]
